Goal: Information Seeking & Learning: Learn about a topic

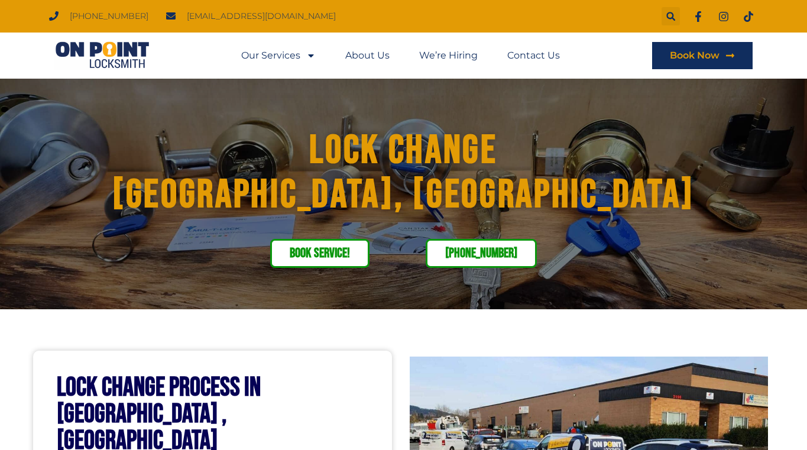
click at [281, 52] on link "Our Services" at bounding box center [278, 55] width 74 height 27
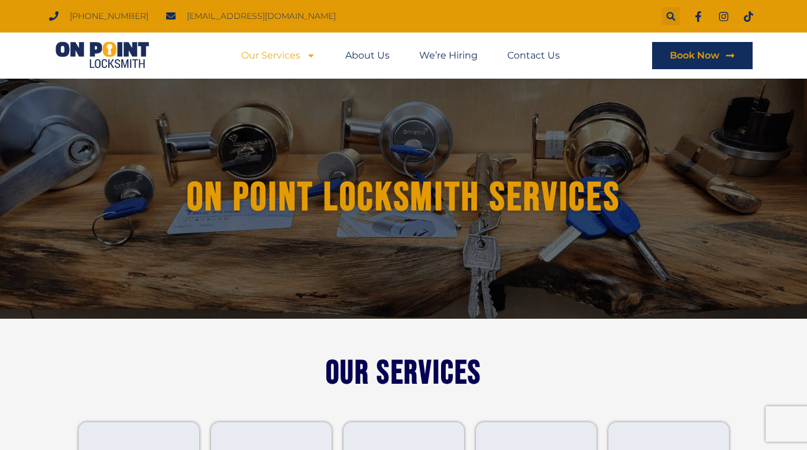
click at [277, 52] on link "Our Services" at bounding box center [278, 55] width 74 height 27
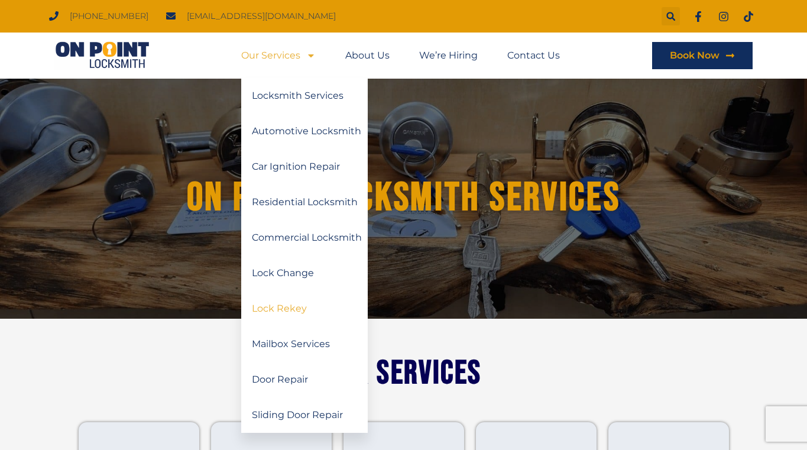
click at [286, 304] on link "Lock Rekey" at bounding box center [304, 308] width 126 height 35
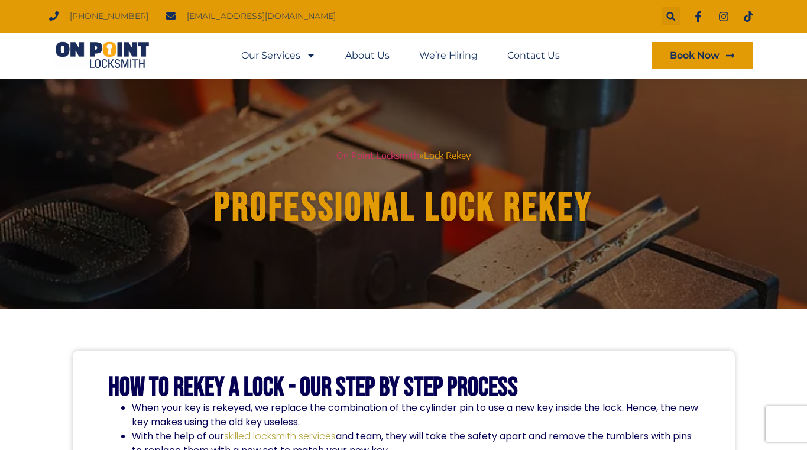
click at [699, 53] on span "Book Now" at bounding box center [695, 55] width 50 height 9
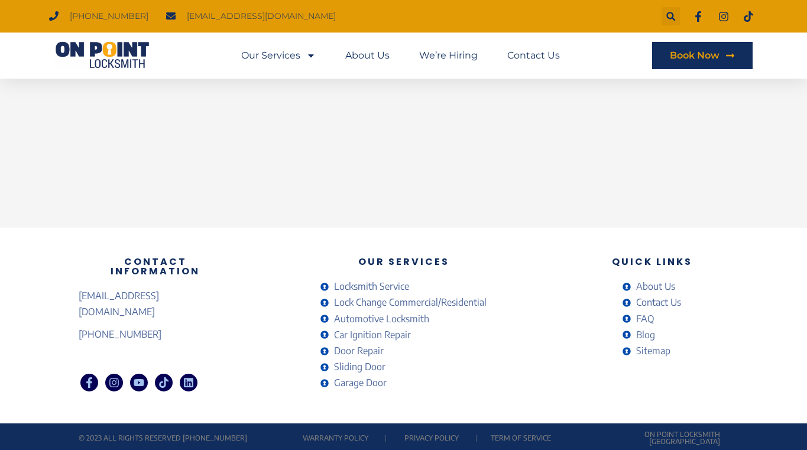
scroll to position [553, 0]
click at [644, 323] on span "FAQ" at bounding box center [643, 319] width 21 height 16
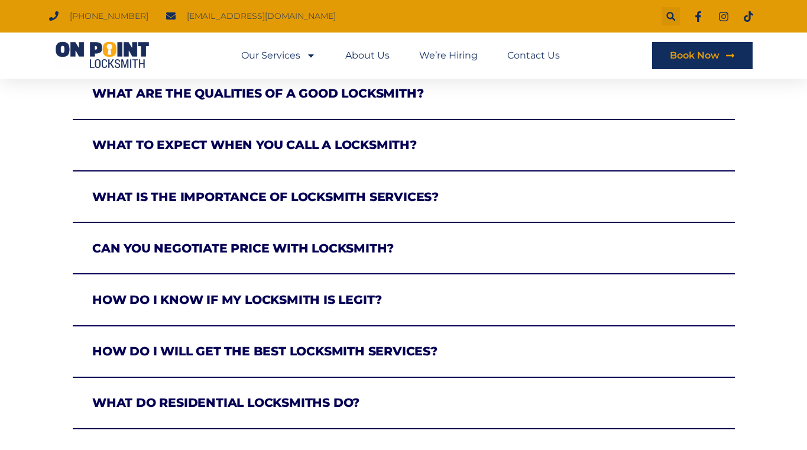
scroll to position [683, 0]
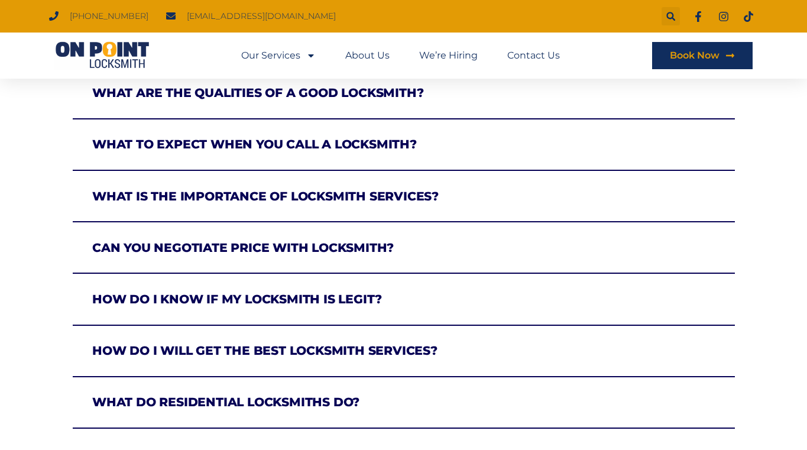
click at [316, 247] on link "Can you negotiate price with locksmith?" at bounding box center [242, 247] width 301 height 15
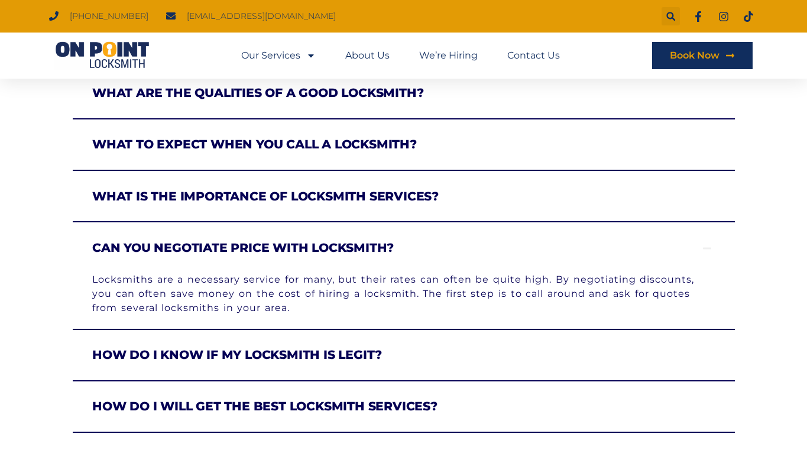
click at [316, 247] on link "Can you negotiate price with locksmith?" at bounding box center [242, 247] width 301 height 15
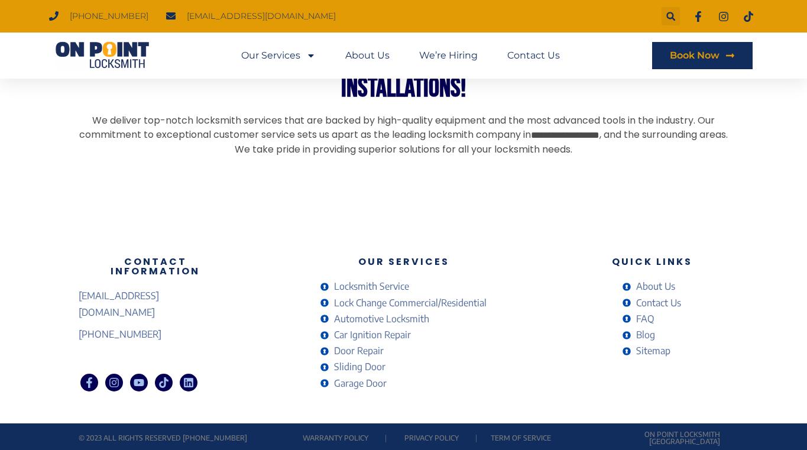
scroll to position [1465, 0]
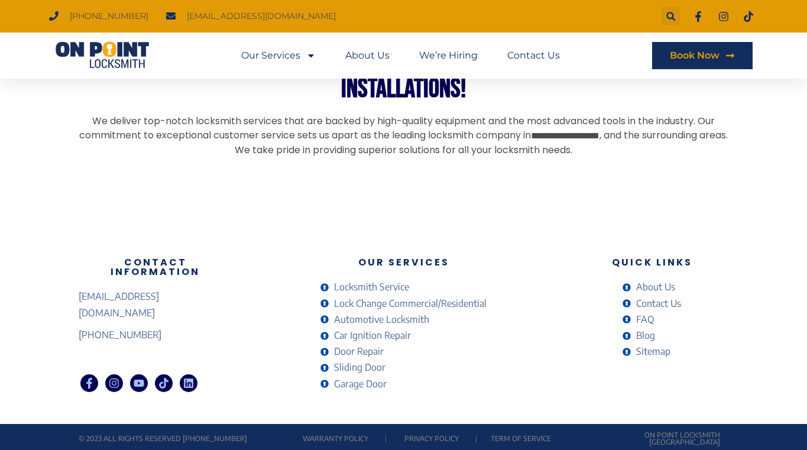
drag, startPoint x: 288, startPoint y: 361, endPoint x: 298, endPoint y: 380, distance: 21.9
